Goal: Task Accomplishment & Management: Manage account settings

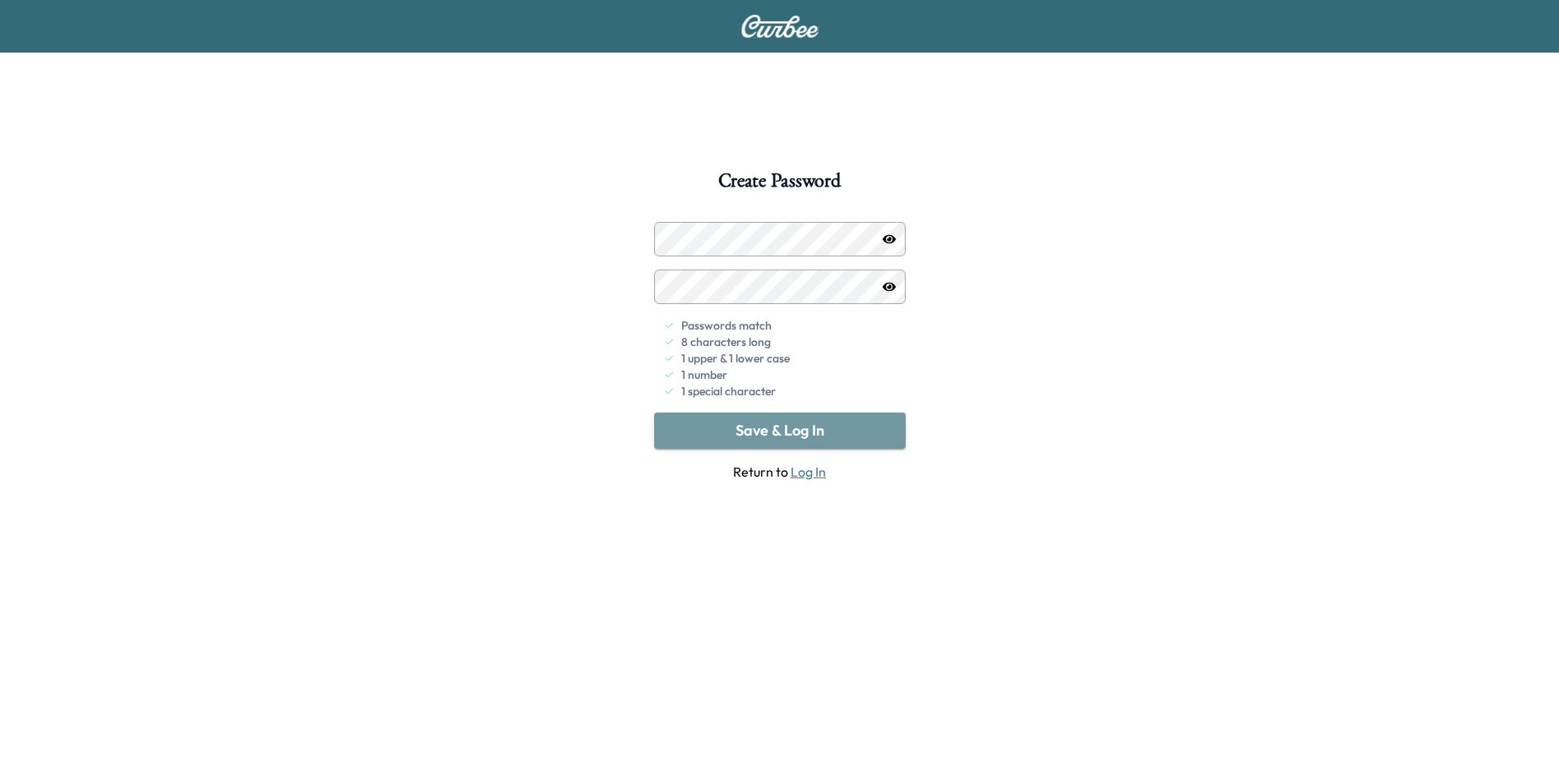
click at [841, 439] on button "Save & Log In" at bounding box center [779, 431] width 252 height 37
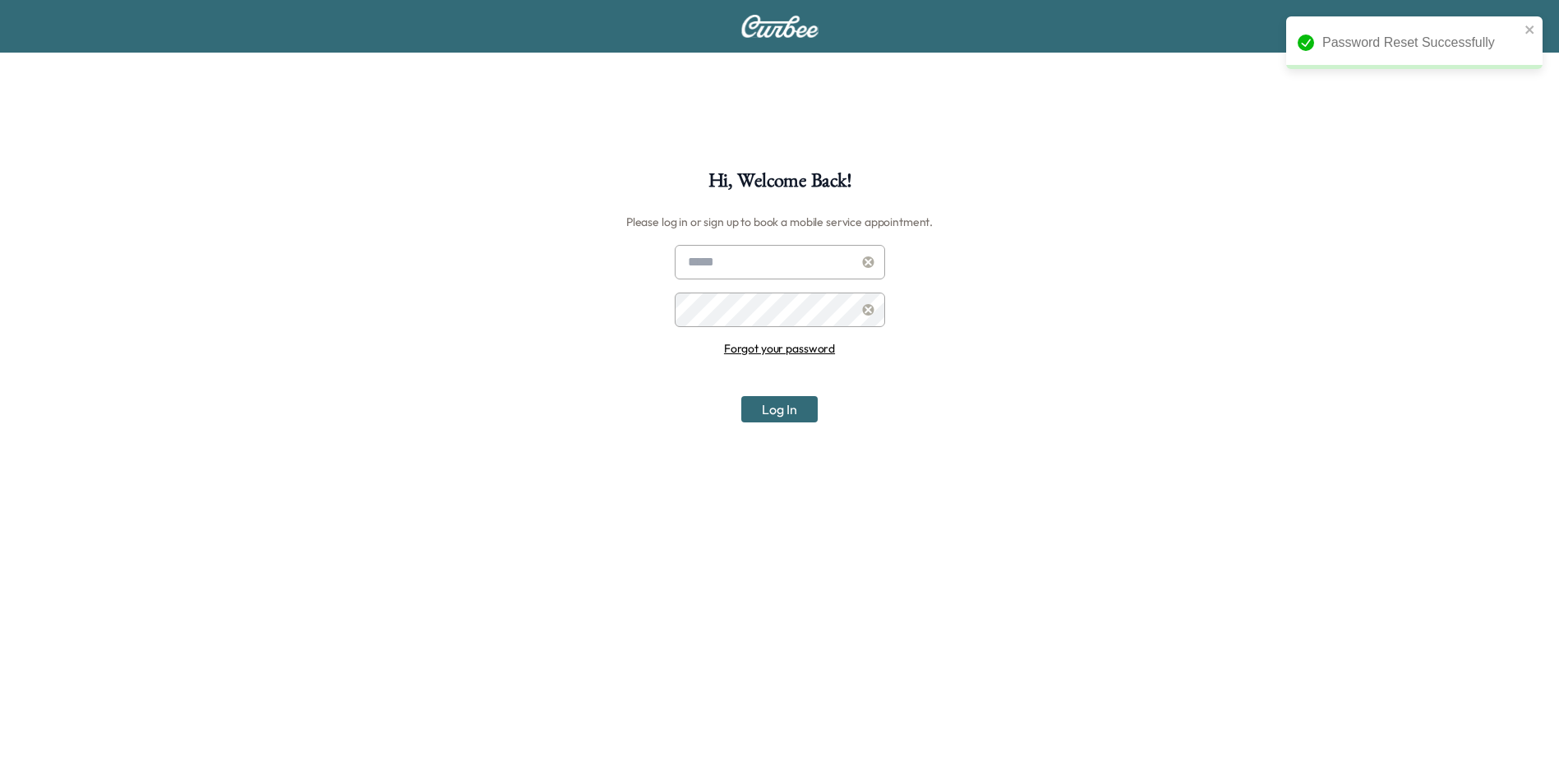
click at [796, 262] on input "text" at bounding box center [780, 262] width 211 height 35
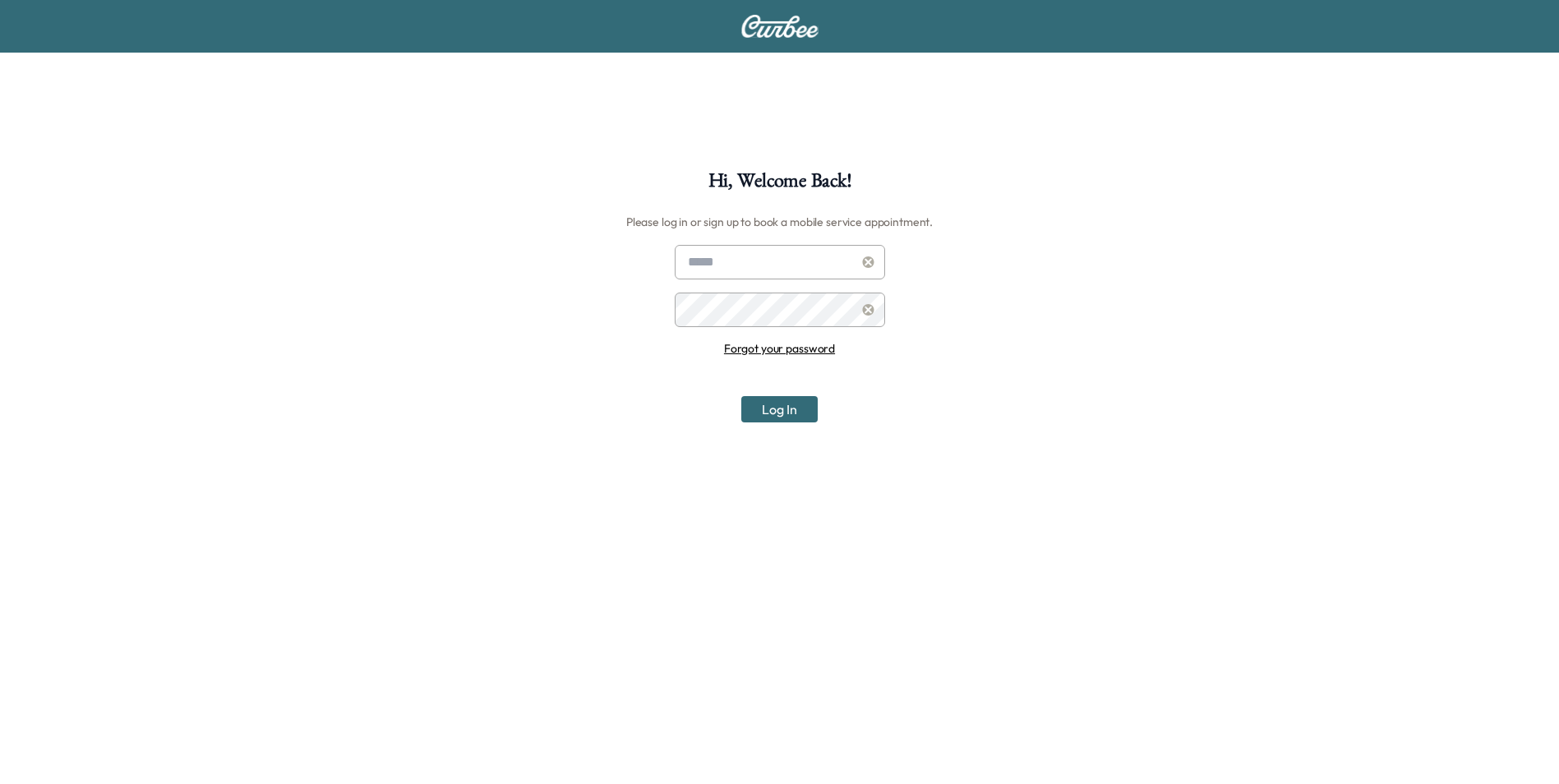
type input "**********"
click at [742, 396] on button "Log In" at bounding box center [780, 409] width 77 height 26
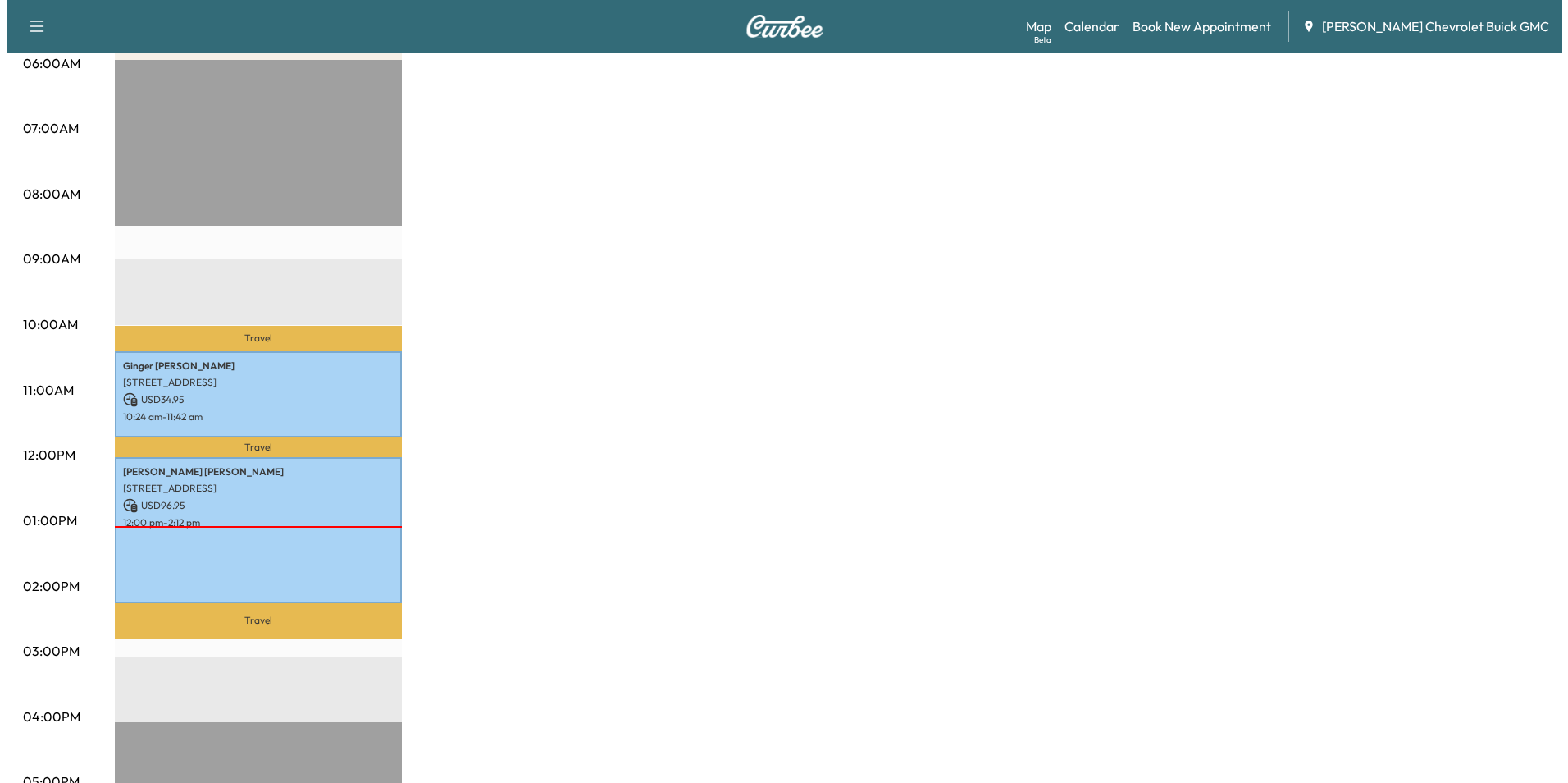
scroll to position [328, 0]
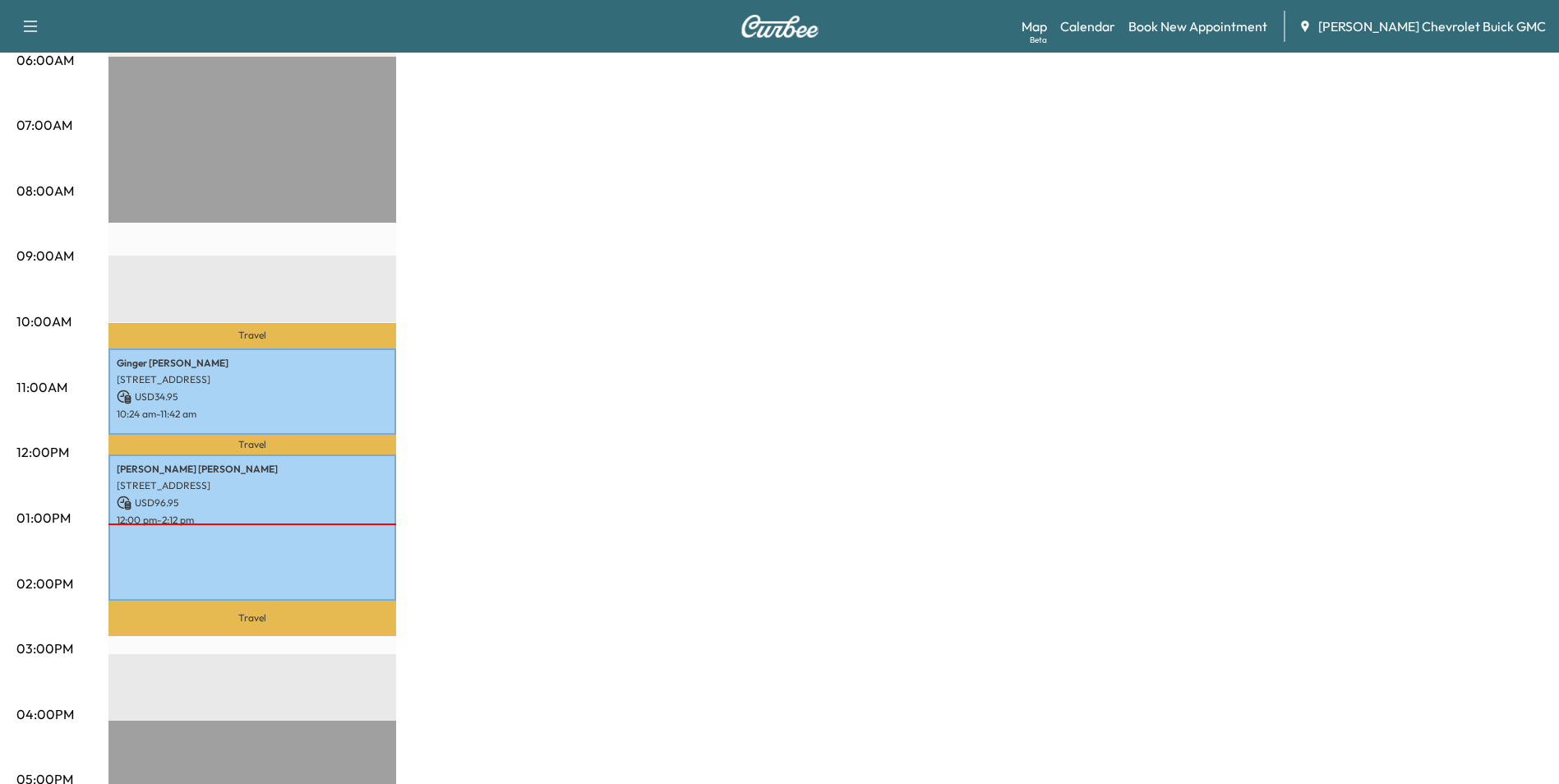
click at [171, 575] on div "[PERSON_NAME] [STREET_ADDRESS] USD 96.95 12:00 pm - 2:12 pm" at bounding box center [252, 527] width 287 height 146
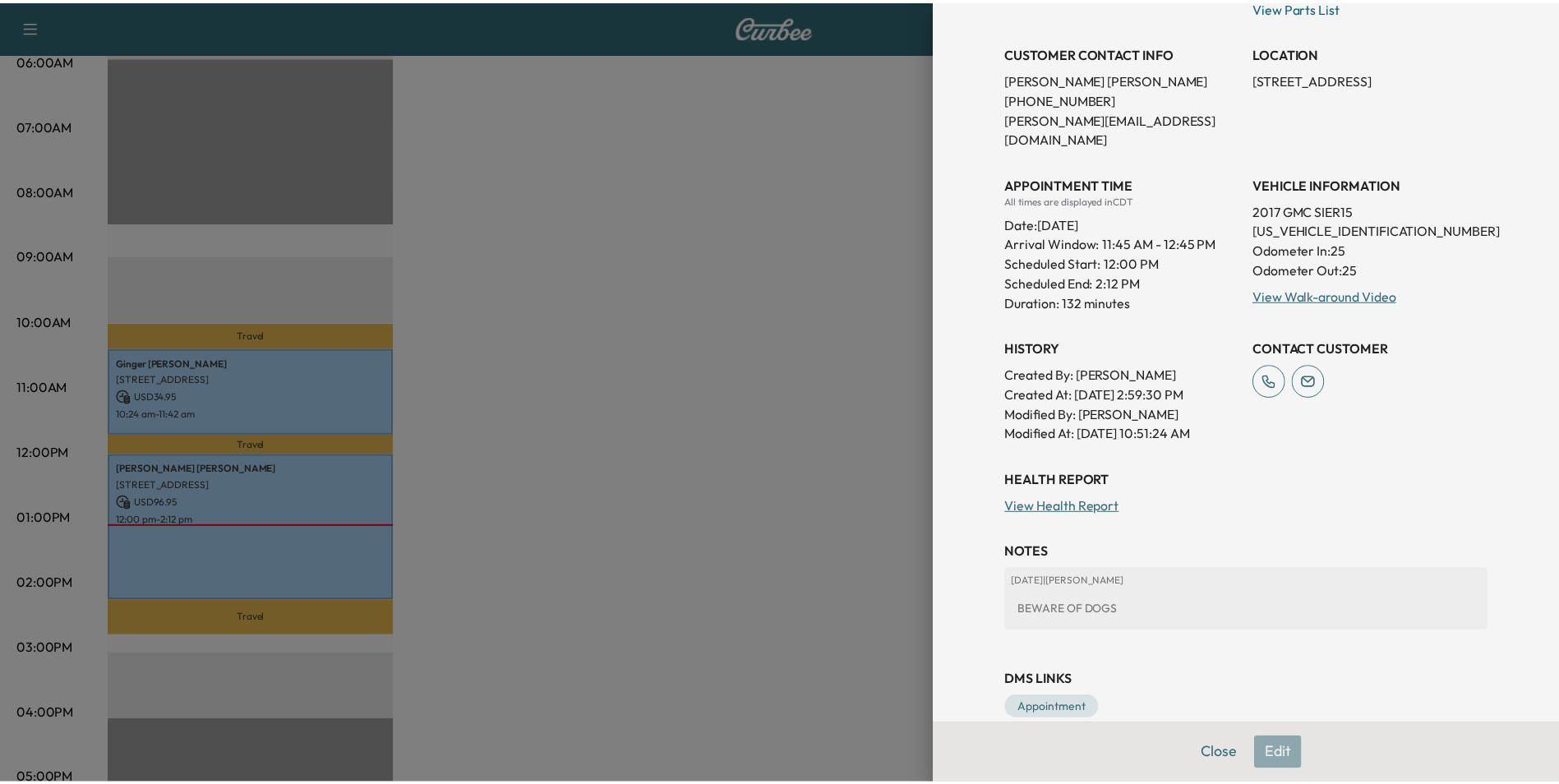
scroll to position [357, 0]
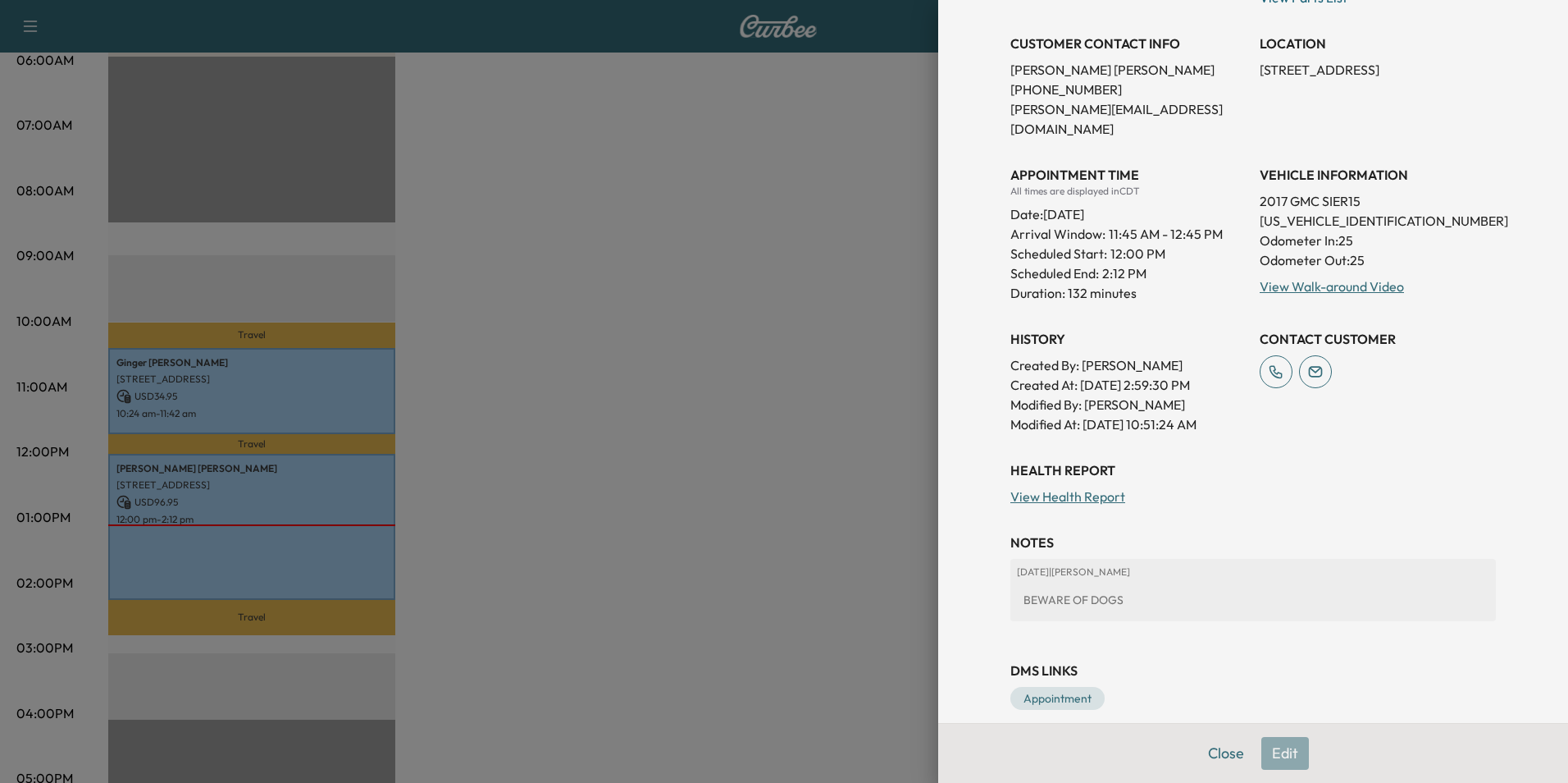
click at [784, 412] on div at bounding box center [784, 391] width 1568 height 783
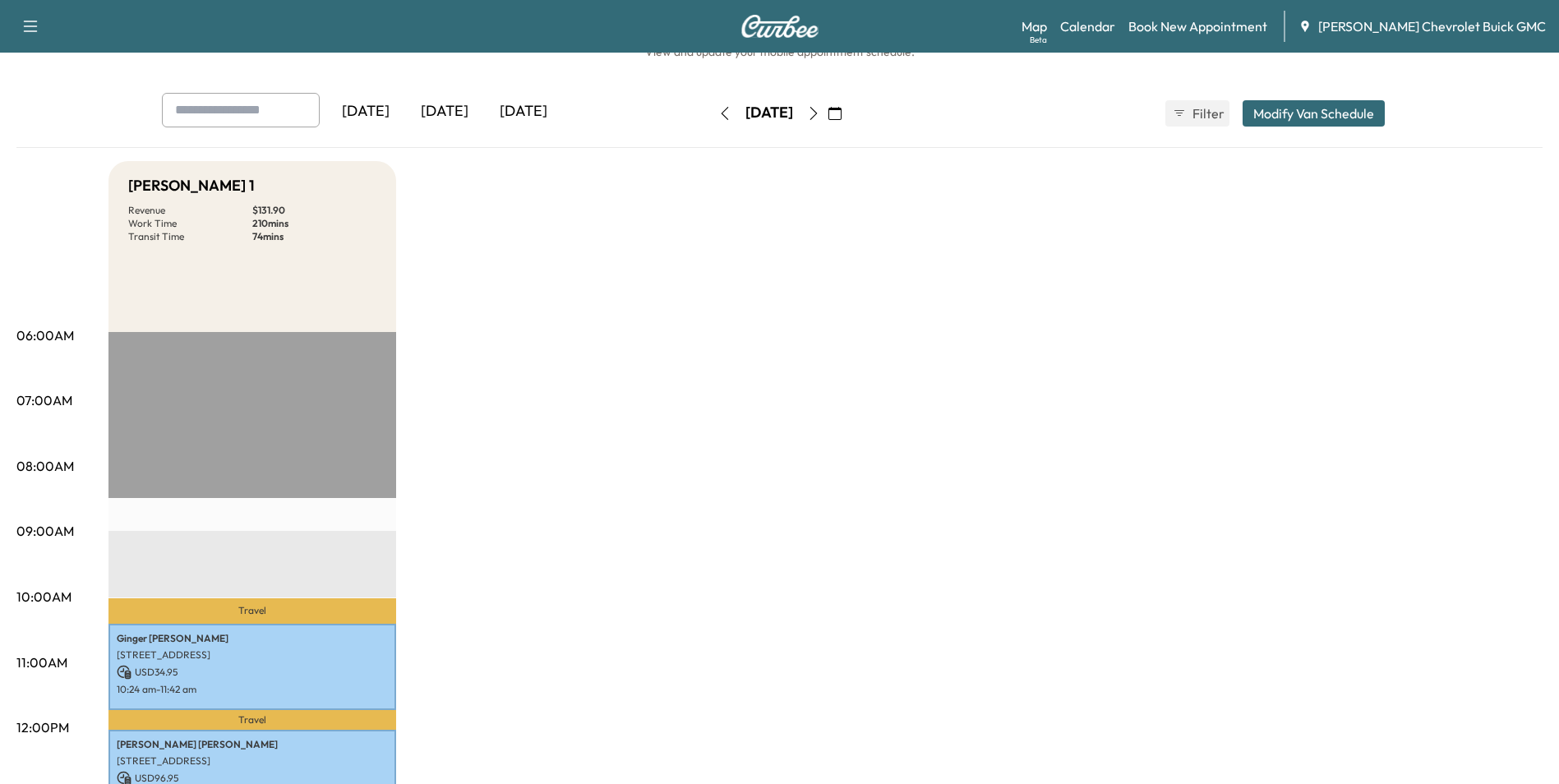
scroll to position [82, 0]
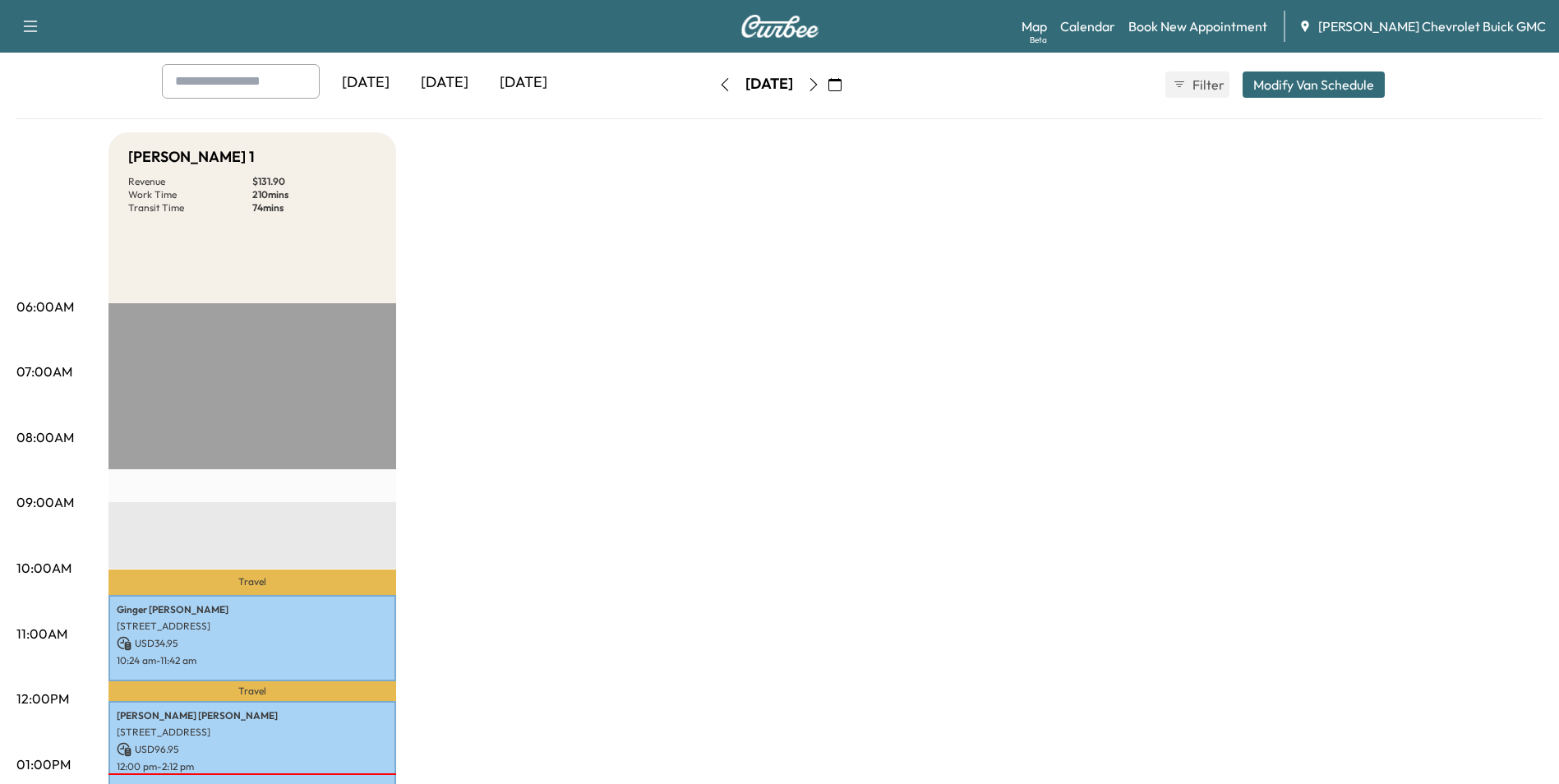
click at [842, 84] on icon "button" at bounding box center [835, 84] width 13 height 13
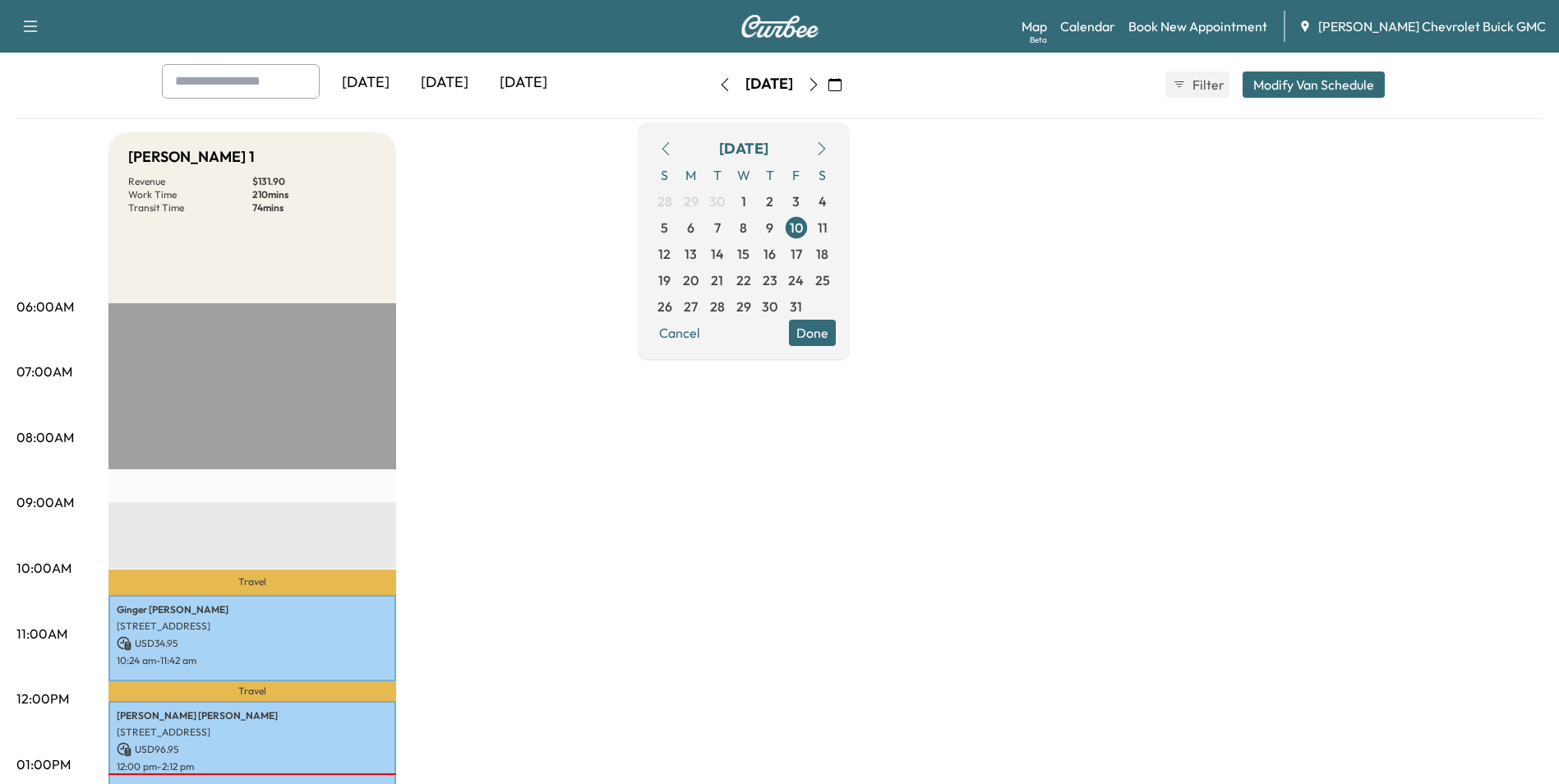
click at [697, 251] on span "13" at bounding box center [690, 253] width 12 height 20
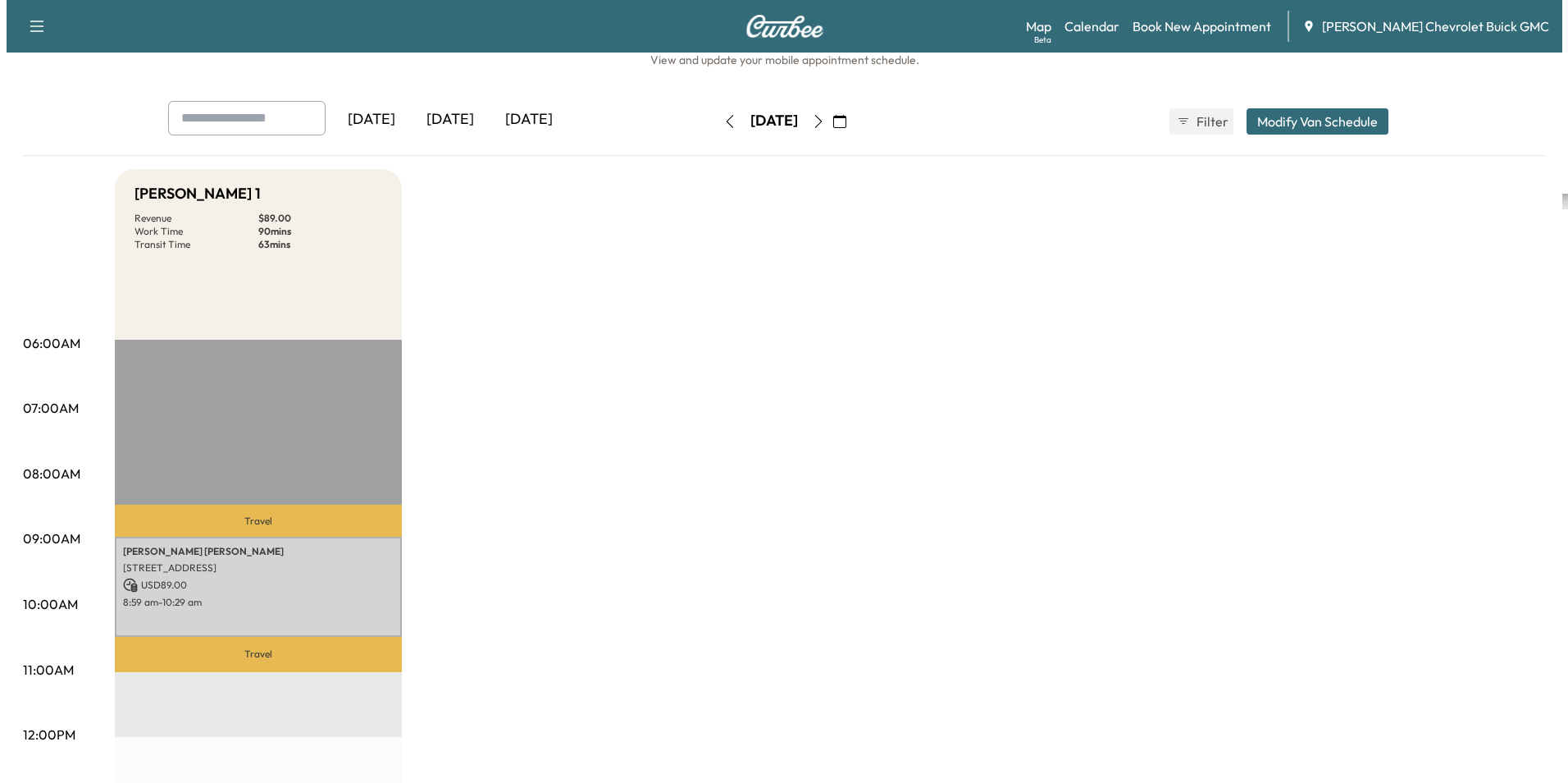
scroll to position [164, 0]
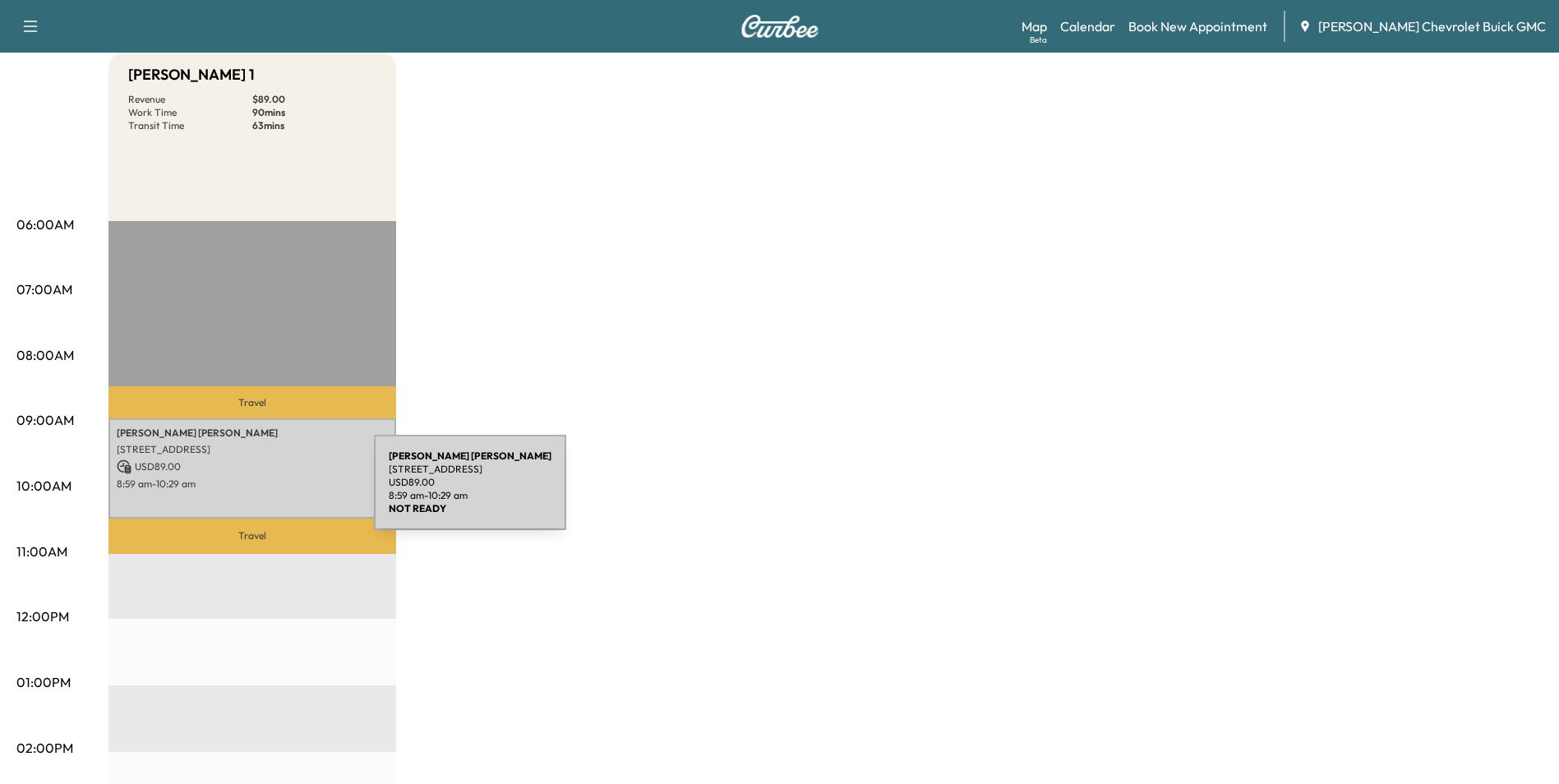
click at [251, 492] on div "[PERSON_NAME] [STREET_ADDRESS] USD 89.00 8:59 am - 10:29 am" at bounding box center [252, 468] width 287 height 99
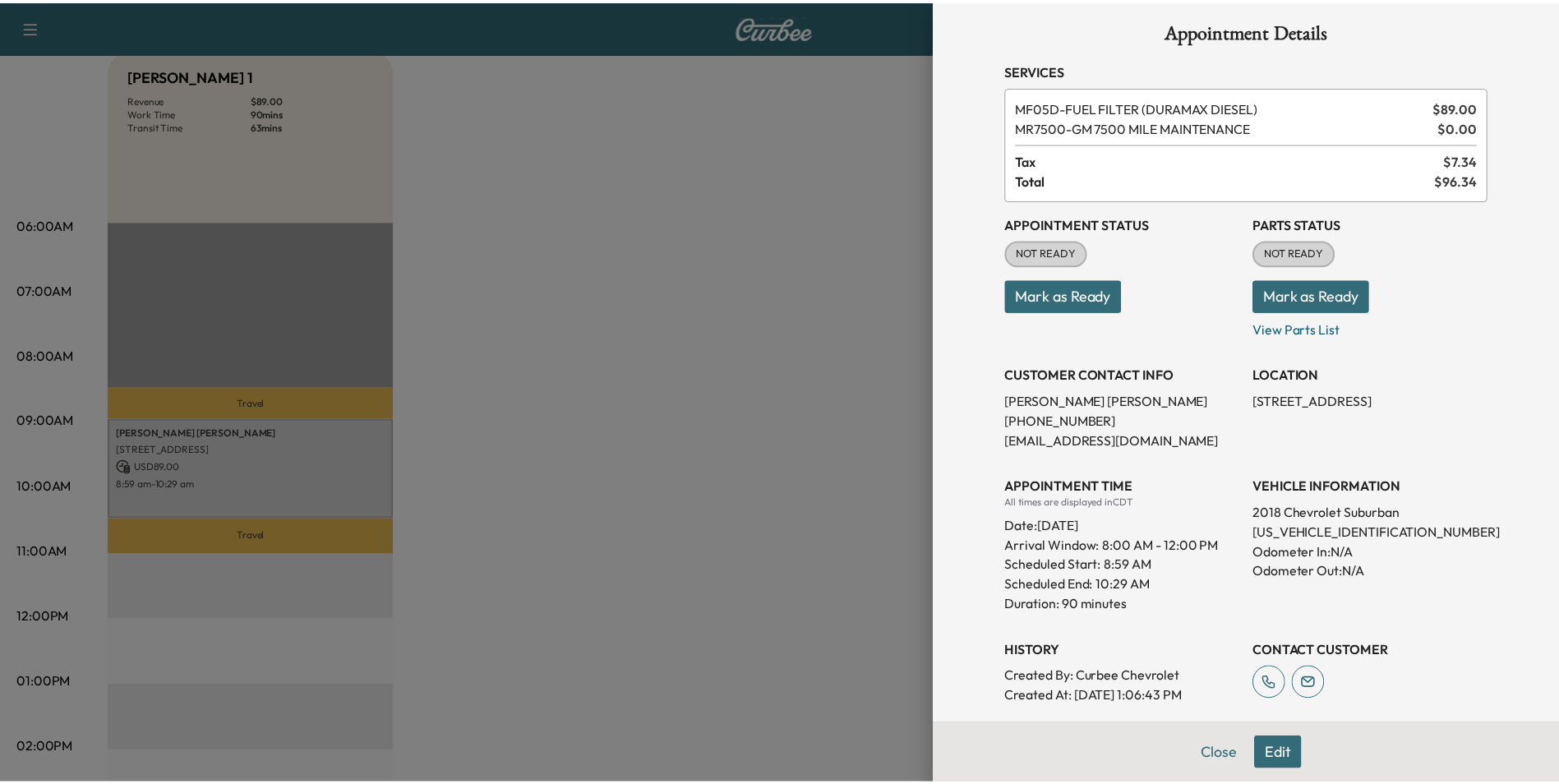
scroll to position [0, 0]
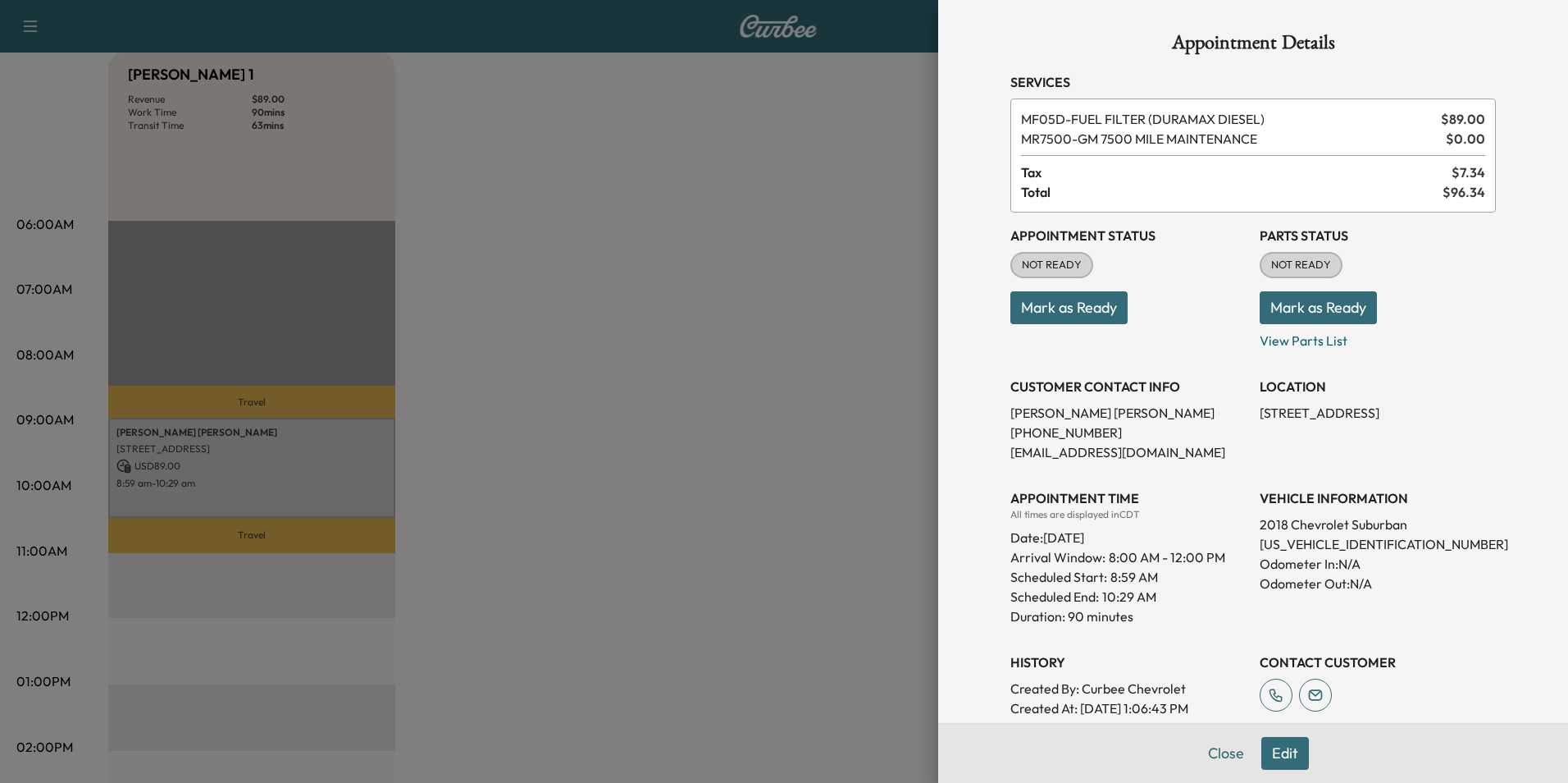
click at [1293, 313] on button "Mark as Ready" at bounding box center [1318, 308] width 117 height 33
click at [1091, 305] on button "Mark as Ready" at bounding box center [1068, 308] width 117 height 33
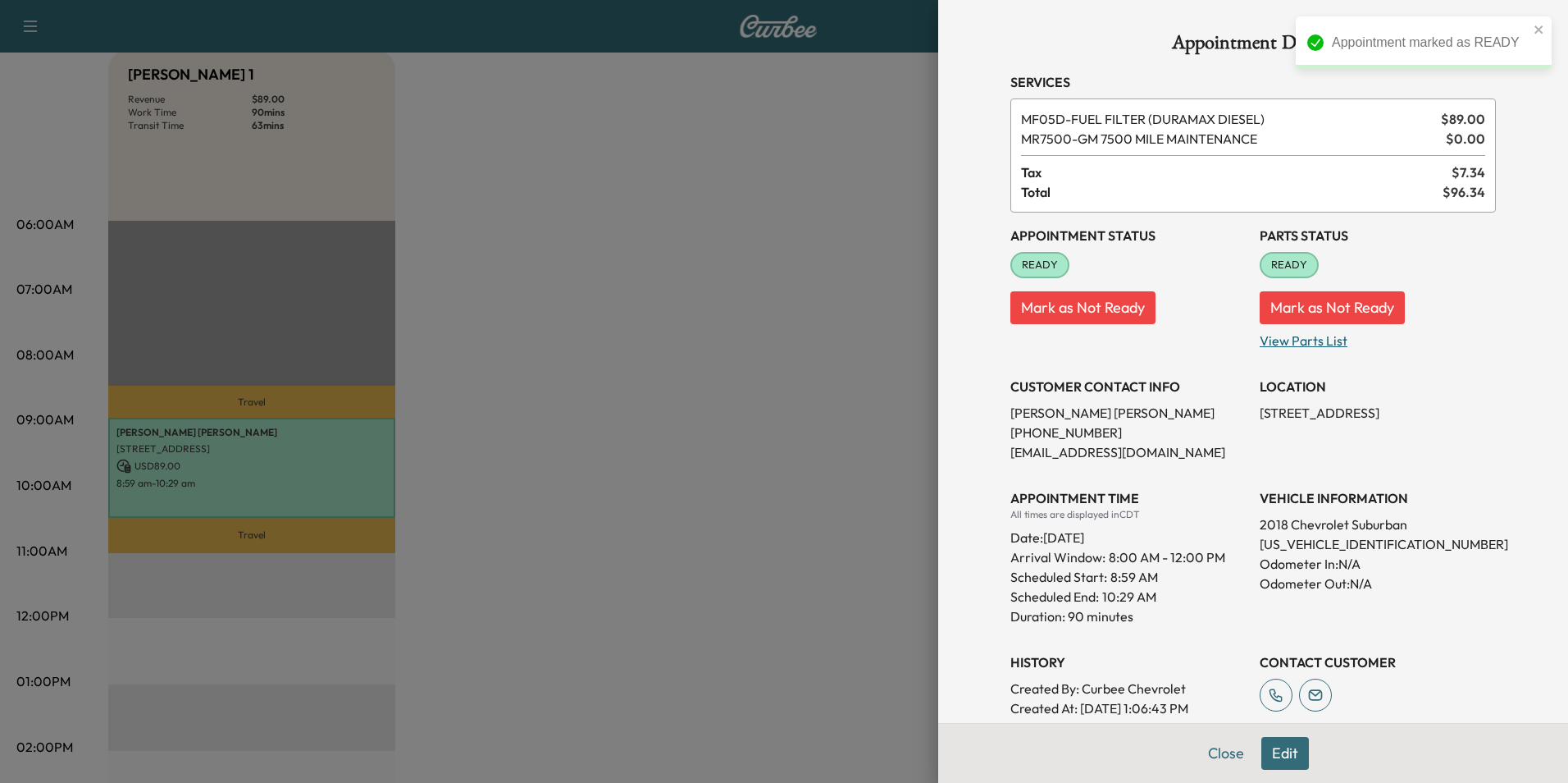
click at [1289, 343] on p "View Parts List" at bounding box center [1378, 337] width 236 height 26
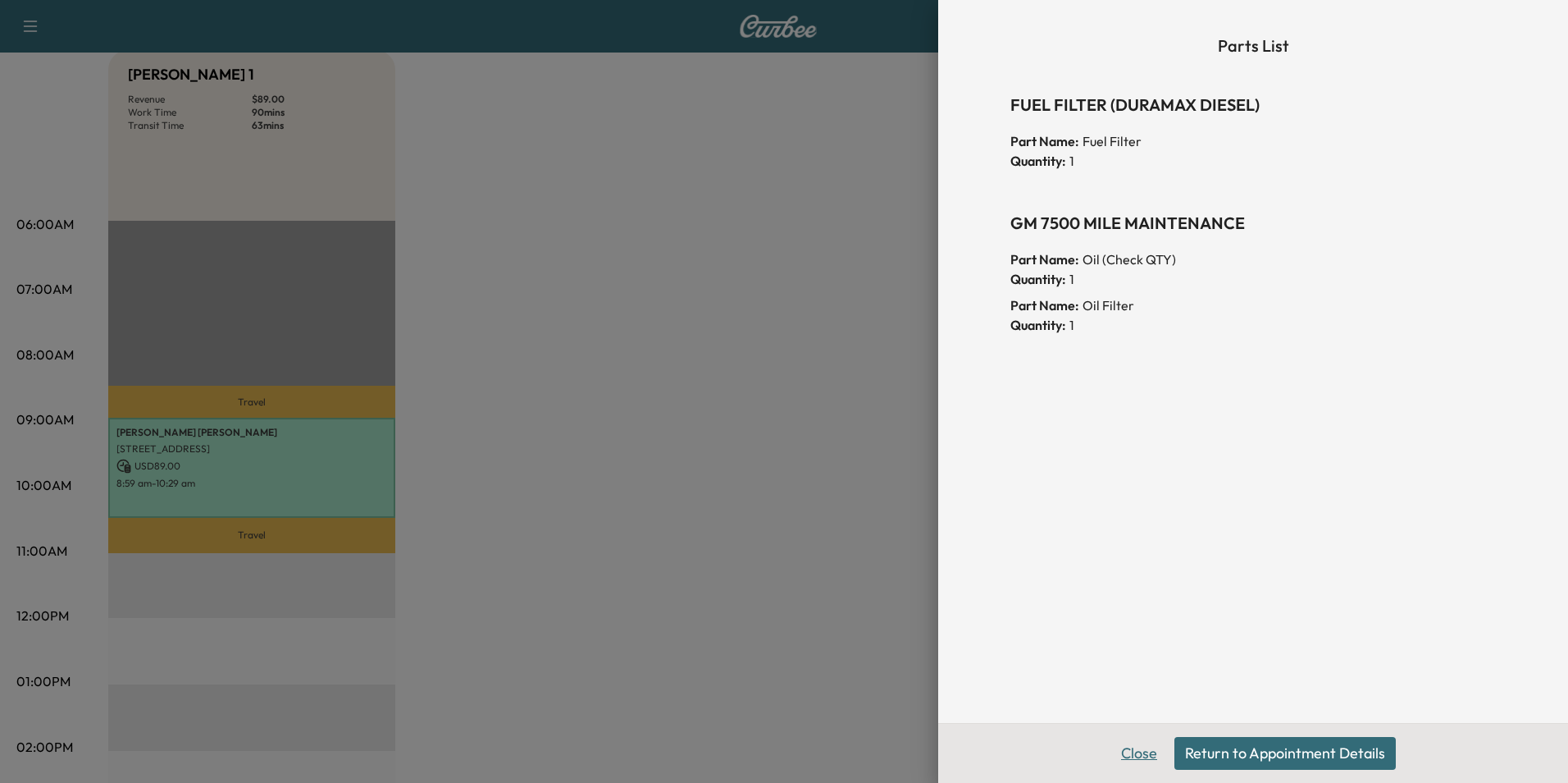
click at [1137, 747] on button "Close" at bounding box center [1139, 753] width 57 height 33
